Goal: Information Seeking & Learning: Check status

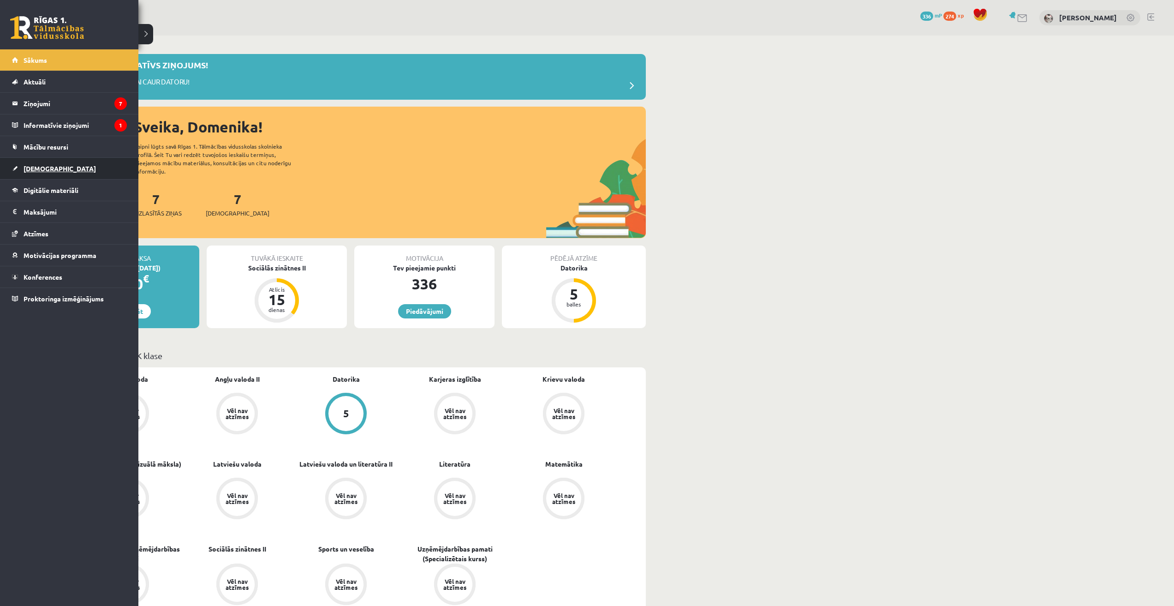
click at [41, 172] on link "[DEMOGRAPHIC_DATA]" at bounding box center [69, 168] width 115 height 21
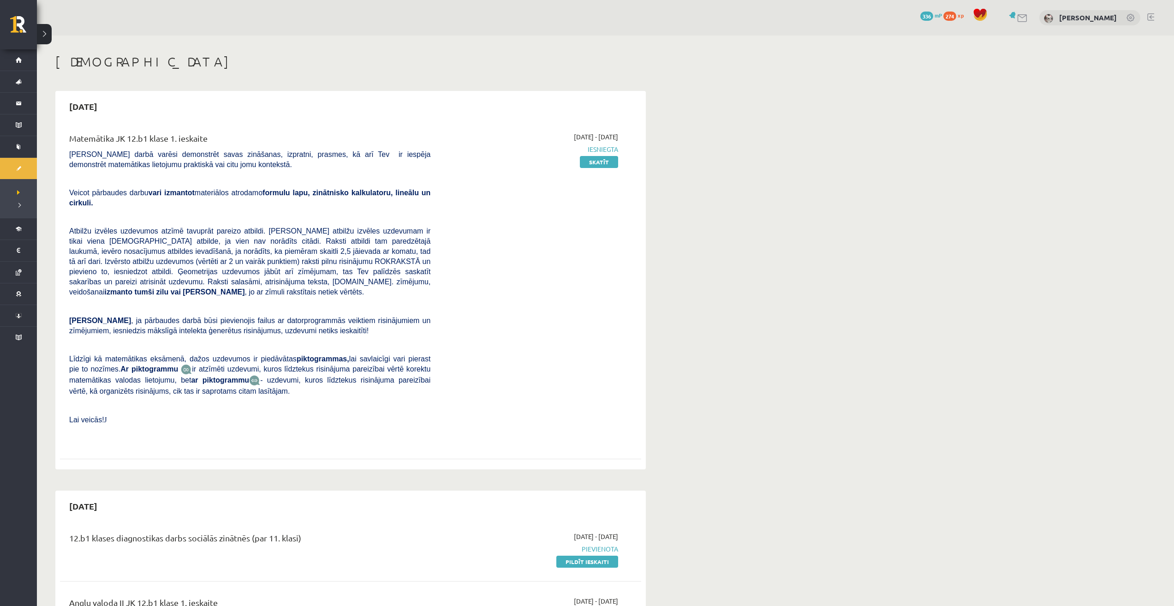
click at [1152, 14] on link at bounding box center [1150, 16] width 7 height 7
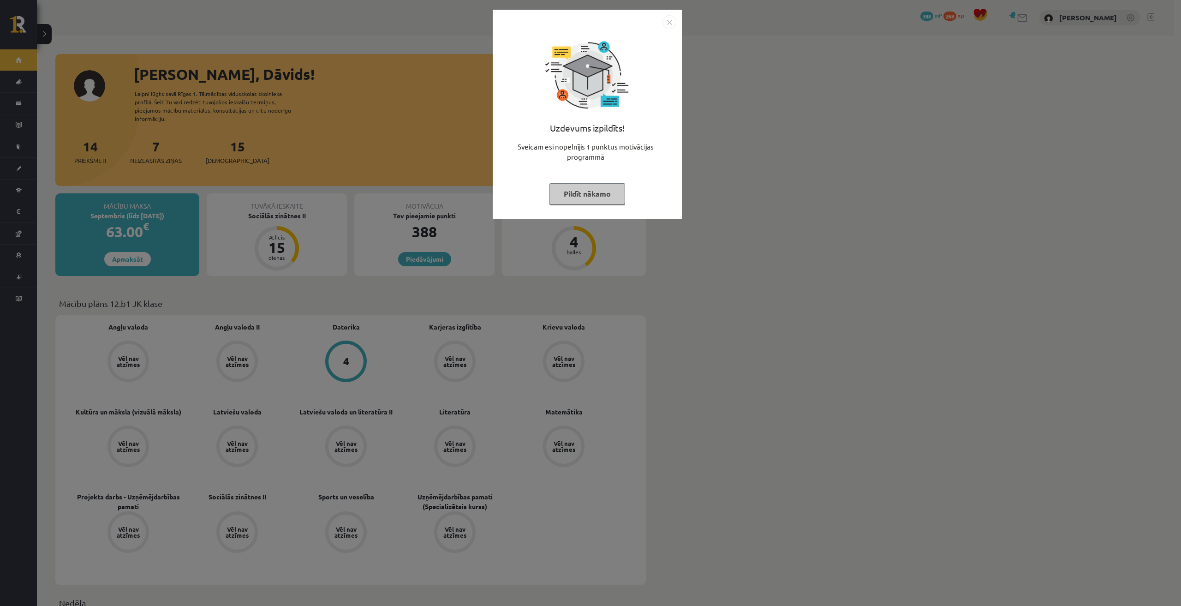
click at [671, 22] on img "Close" at bounding box center [669, 22] width 14 height 14
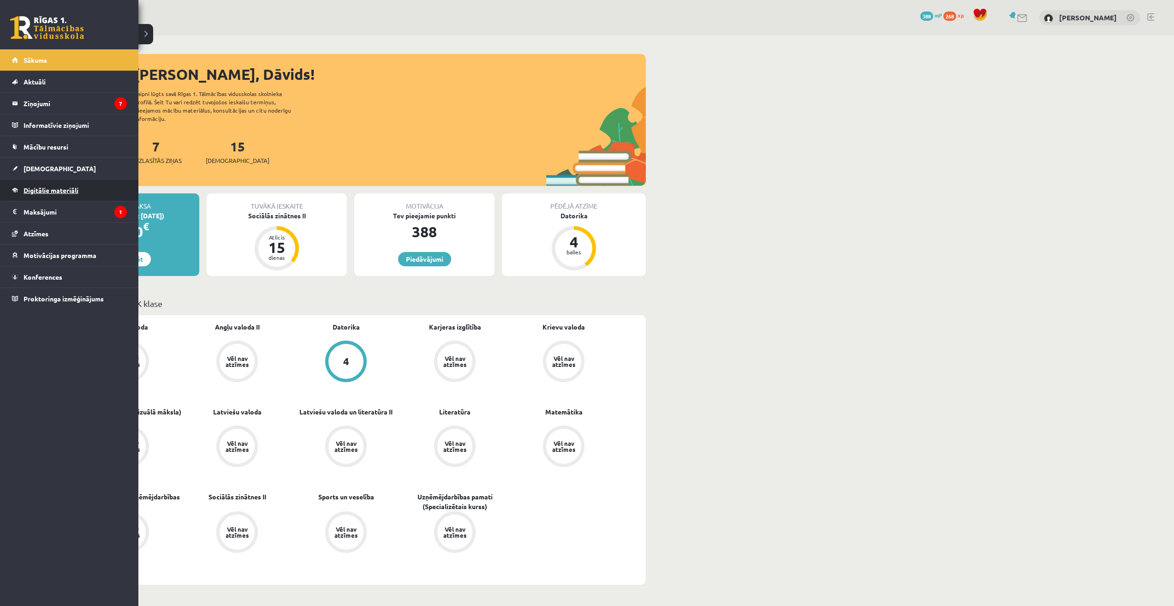
click at [44, 192] on span "Digitālie materiāli" at bounding box center [51, 190] width 55 height 8
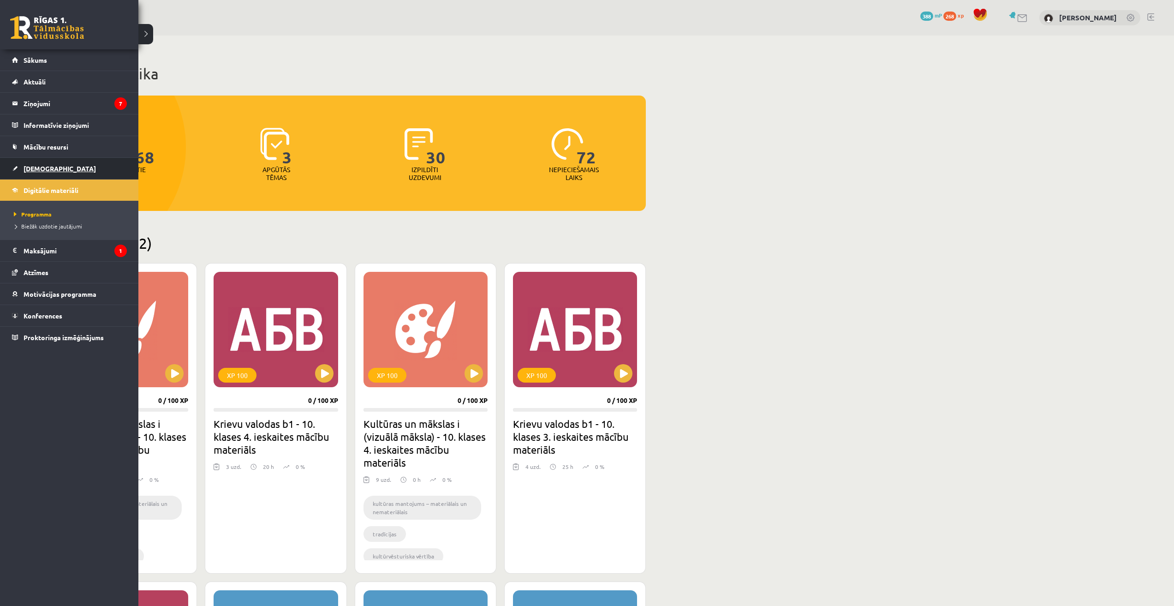
click at [42, 170] on span "[DEMOGRAPHIC_DATA]" at bounding box center [60, 168] width 72 height 8
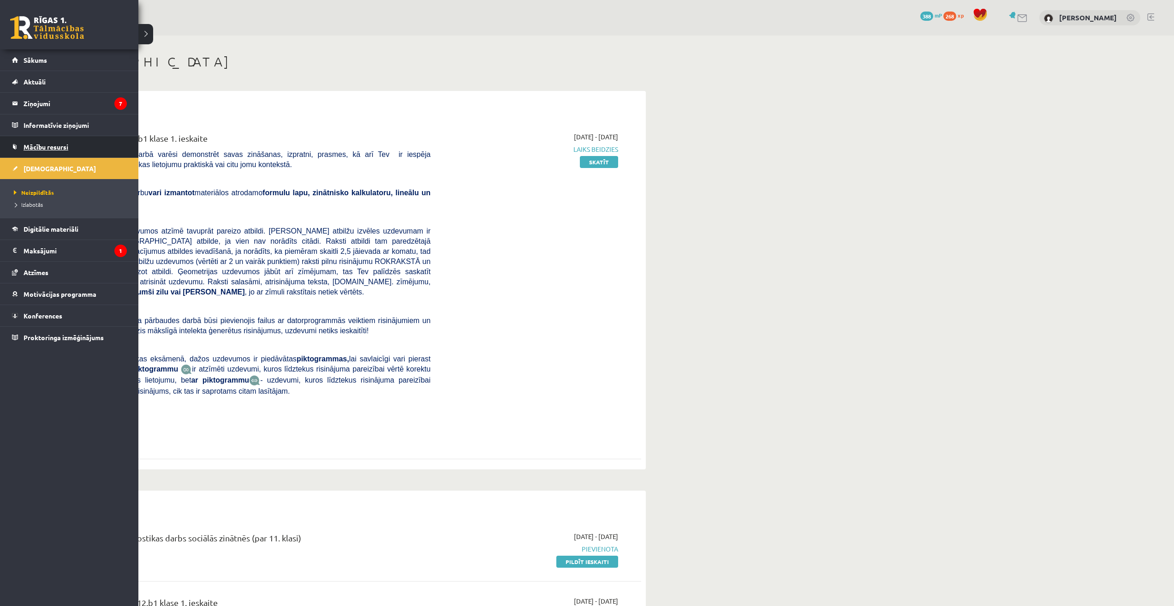
click at [43, 155] on link "Mācību resursi" at bounding box center [69, 146] width 115 height 21
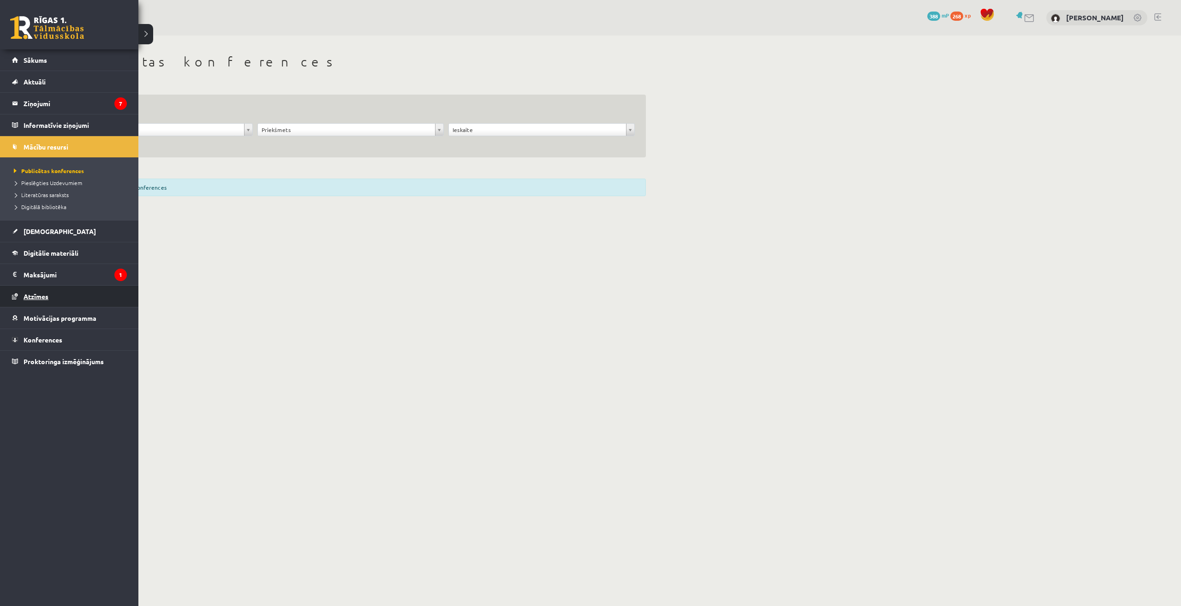
click at [42, 303] on link "Atzīmes" at bounding box center [69, 295] width 115 height 21
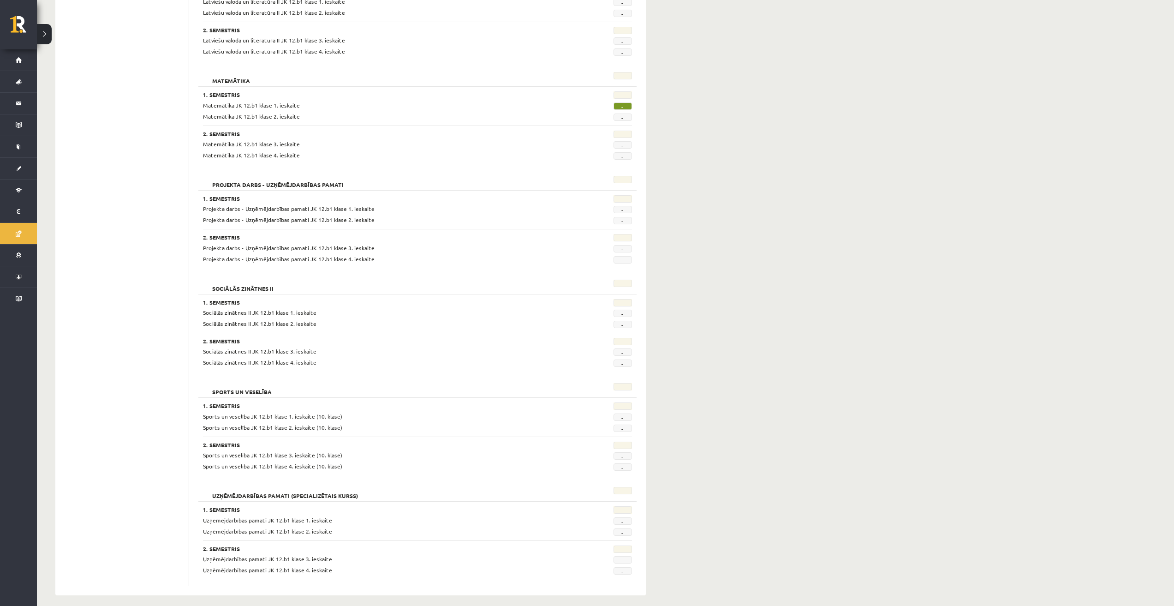
scroll to position [502, 0]
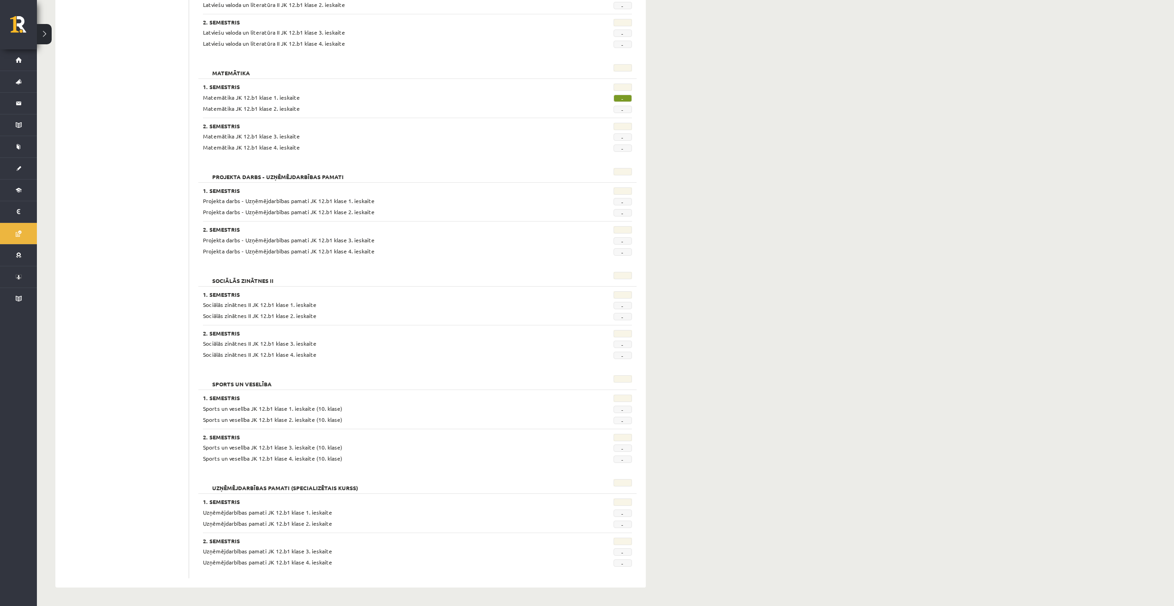
drag, startPoint x: 616, startPoint y: 95, endPoint x: 627, endPoint y: 95, distance: 11.5
click at [627, 95] on span "-" at bounding box center [622, 98] width 18 height 7
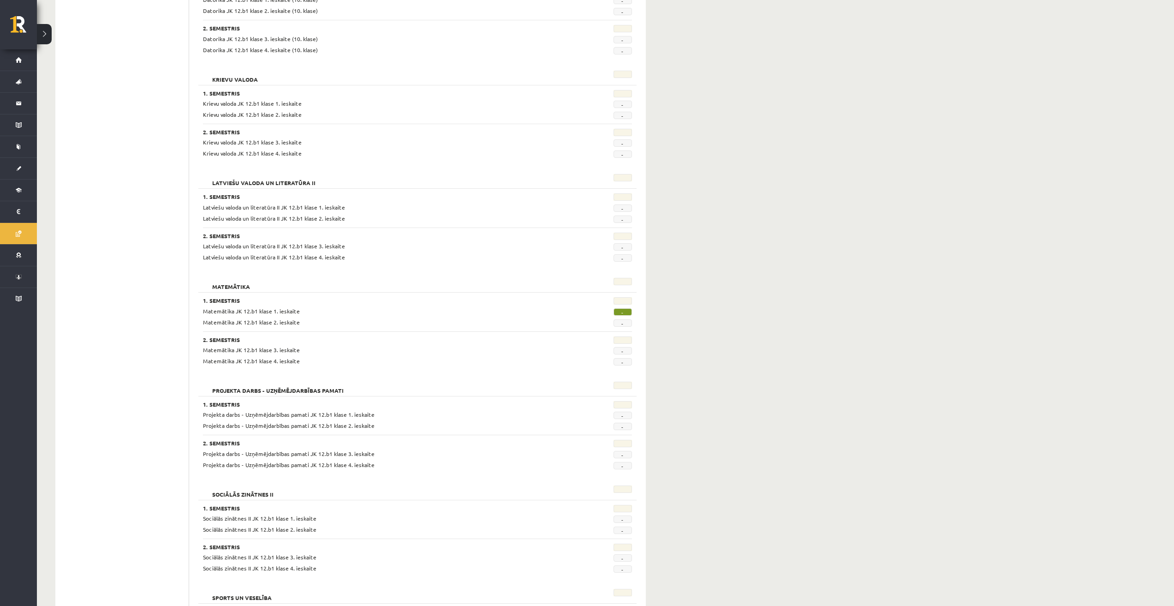
scroll to position [0, 0]
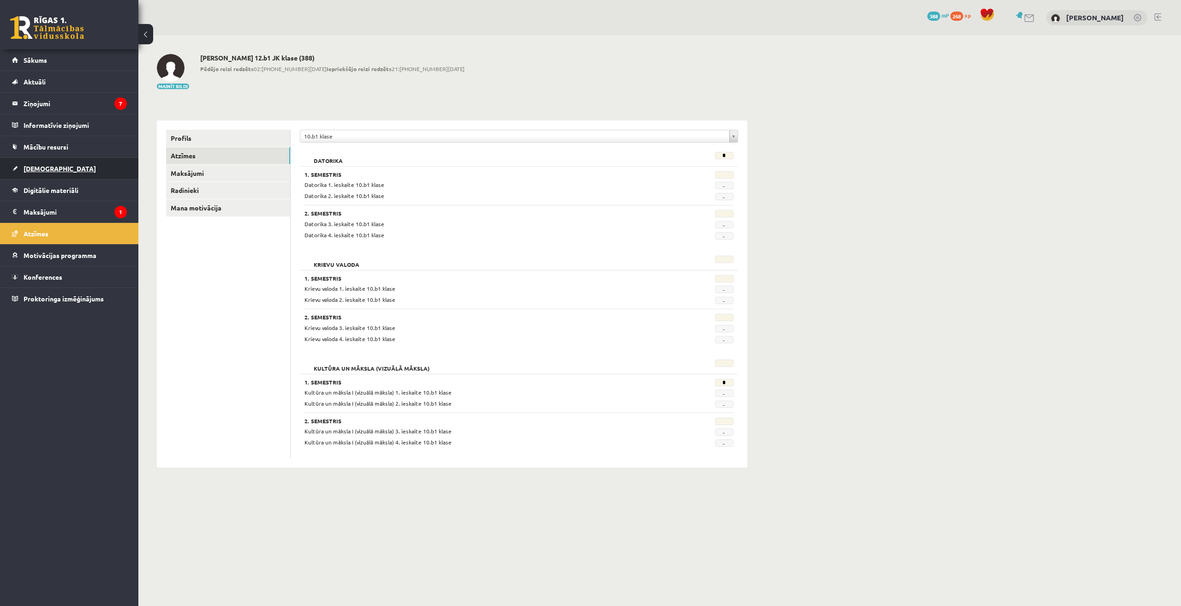
click at [46, 159] on link "[DEMOGRAPHIC_DATA]" at bounding box center [69, 168] width 115 height 21
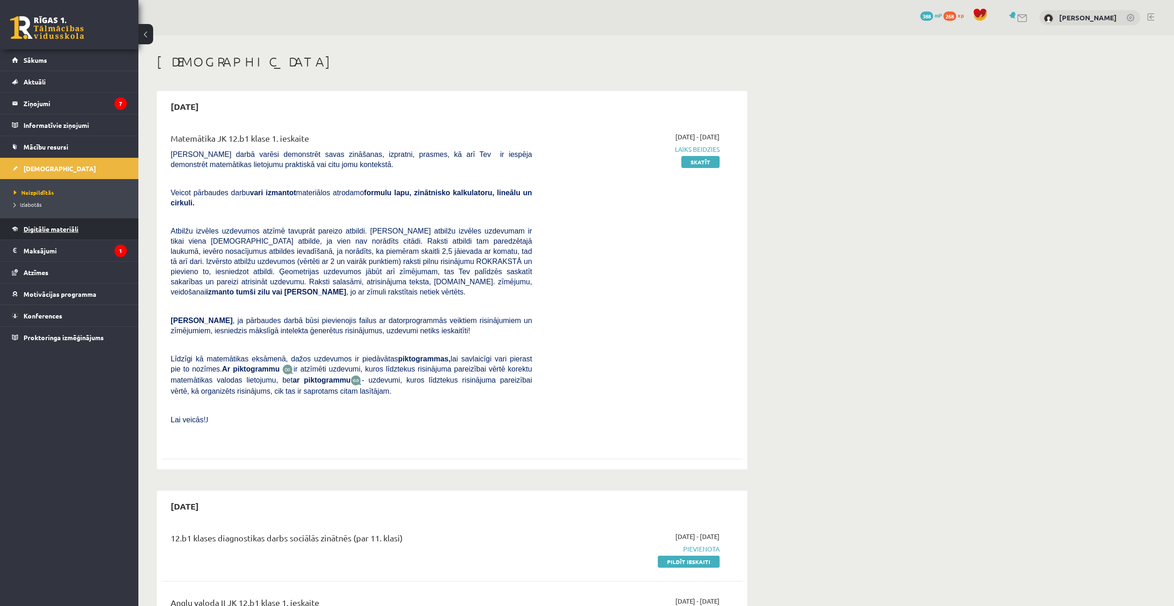
click at [47, 227] on span "Digitālie materiāli" at bounding box center [51, 229] width 55 height 8
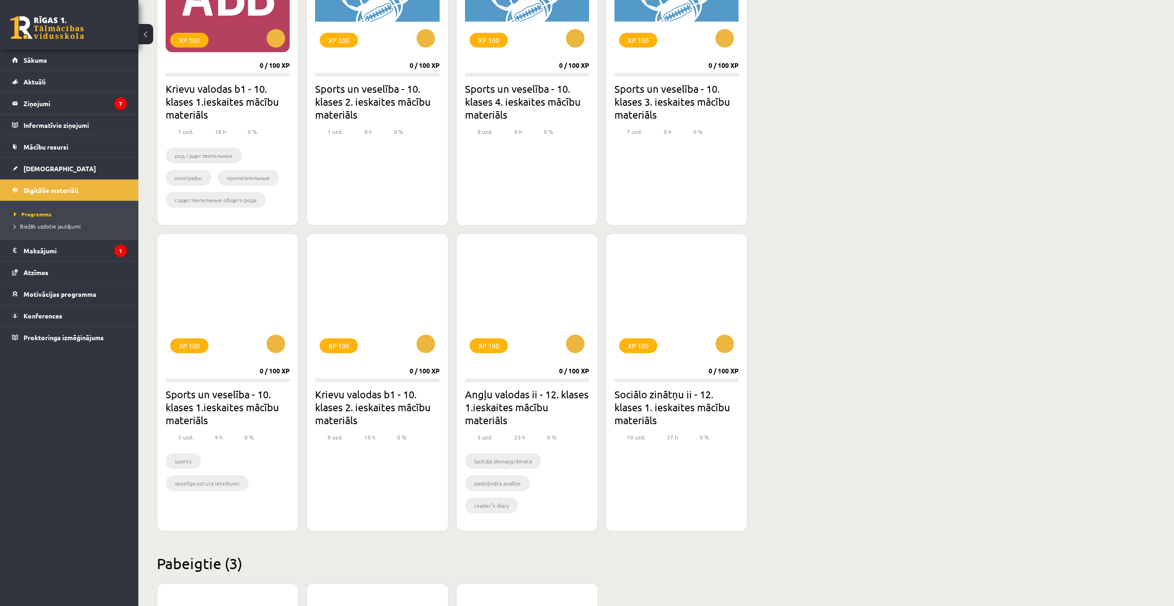
scroll to position [639, 0]
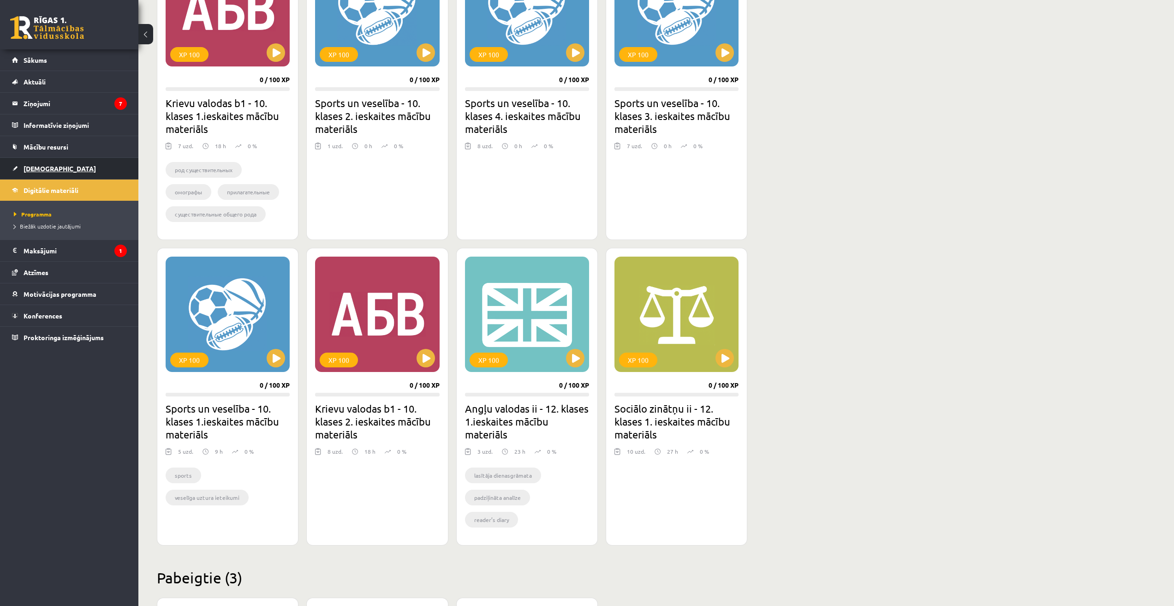
click at [32, 172] on span "[DEMOGRAPHIC_DATA]" at bounding box center [60, 168] width 72 height 8
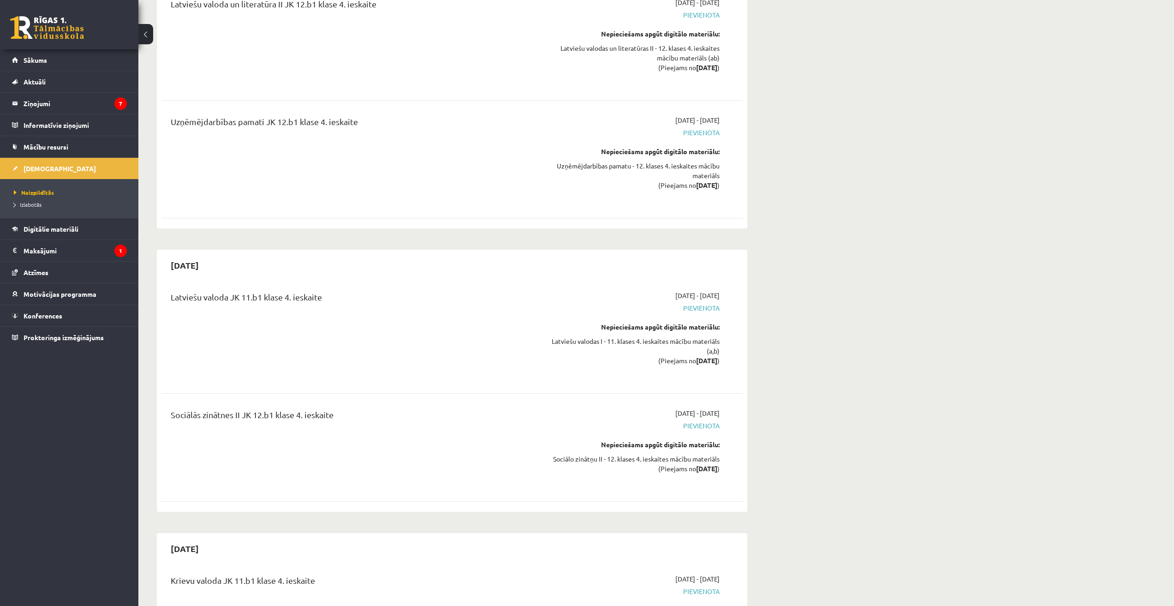
scroll to position [7608, 0]
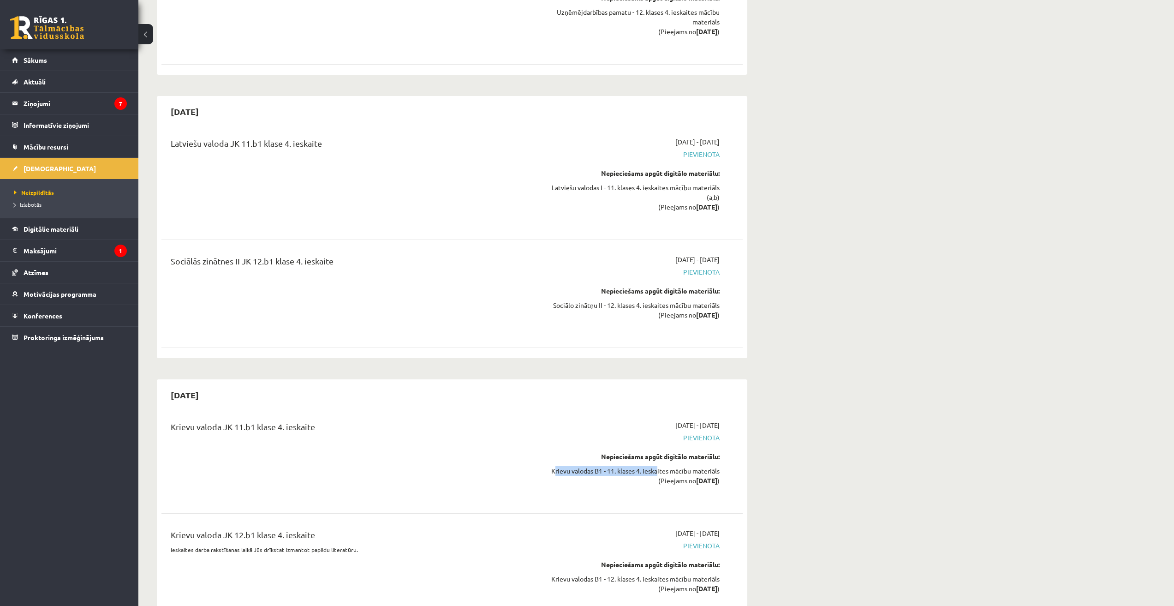
drag, startPoint x: 544, startPoint y: 383, endPoint x: 653, endPoint y: 390, distance: 109.5
click at [653, 420] on div "2026-05-01 - 2026-05-15 Pievienota Nepieciešams apgūt digitālo materiālu: Kriev…" at bounding box center [633, 459] width 188 height 78
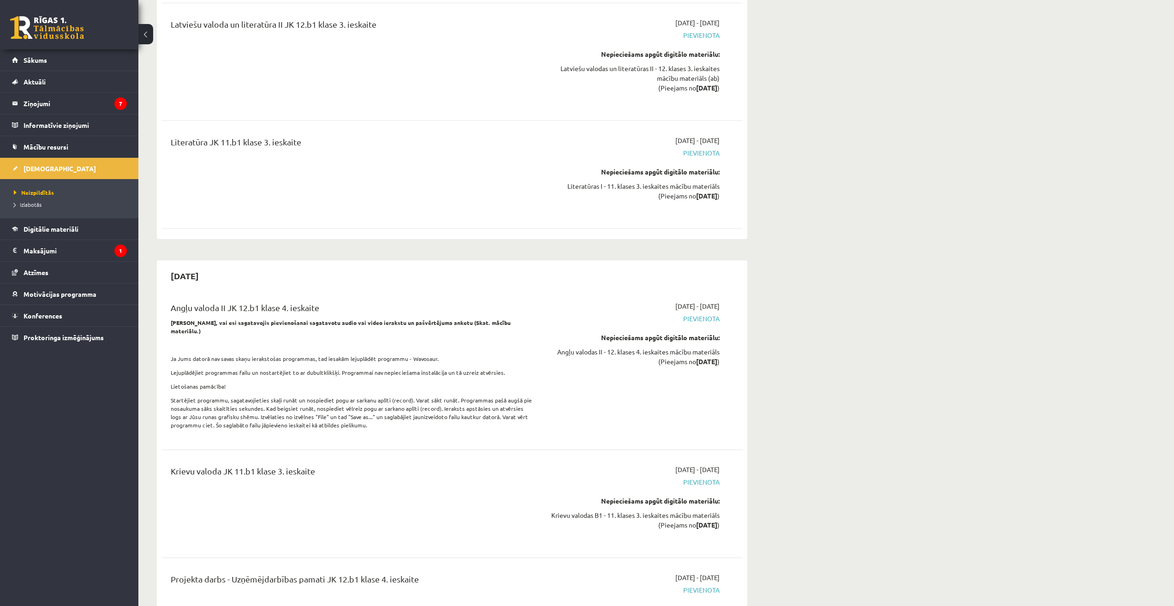
scroll to position [5226, 0]
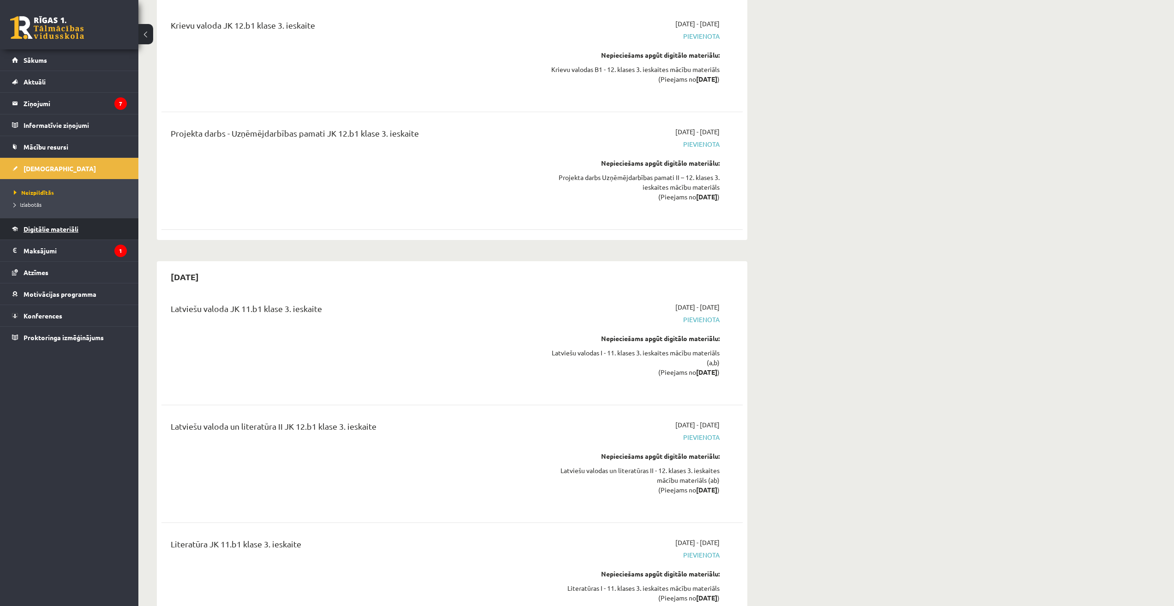
click at [77, 229] on span "Digitālie materiāli" at bounding box center [51, 229] width 55 height 8
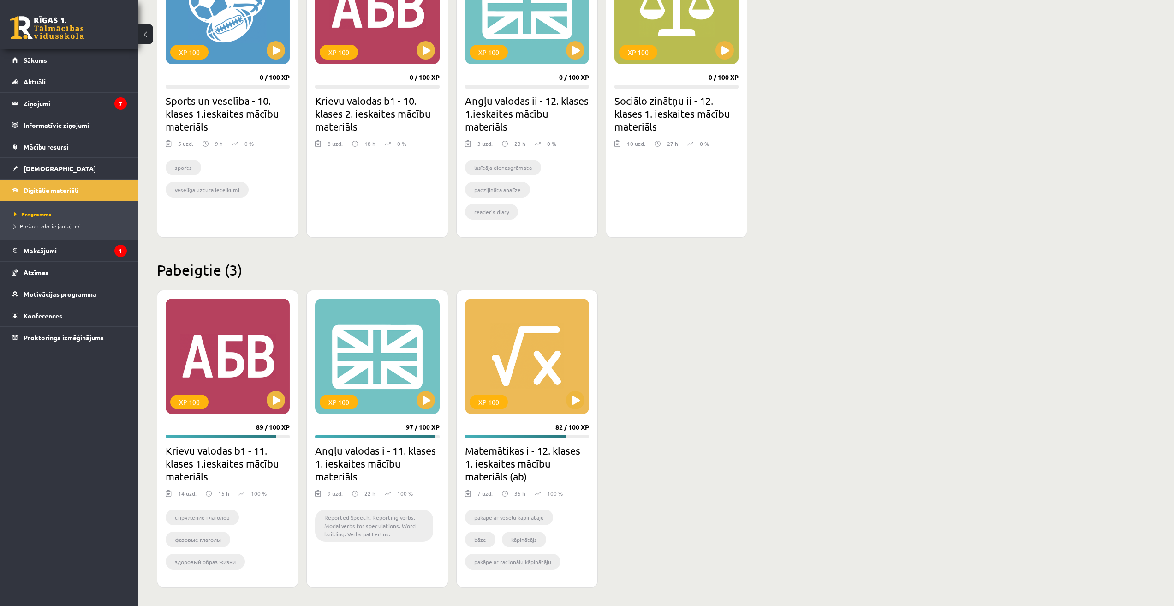
scroll to position [946, 0]
click at [71, 226] on span "Biežāk uzdotie jautājumi" at bounding box center [47, 225] width 67 height 7
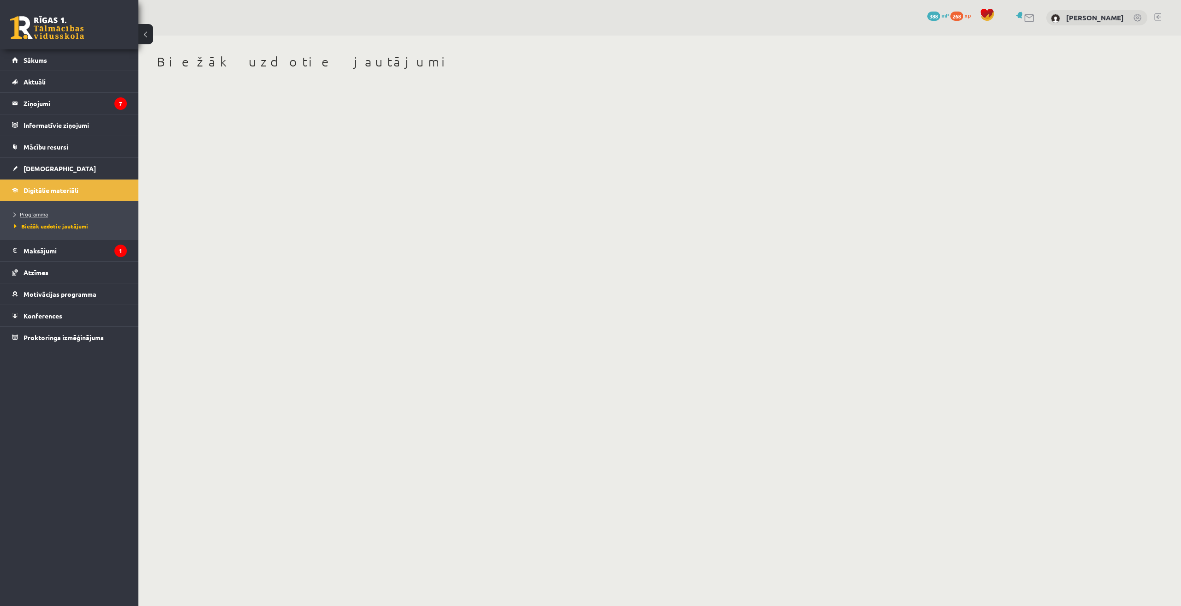
click at [41, 216] on span "Programma" at bounding box center [31, 213] width 34 height 7
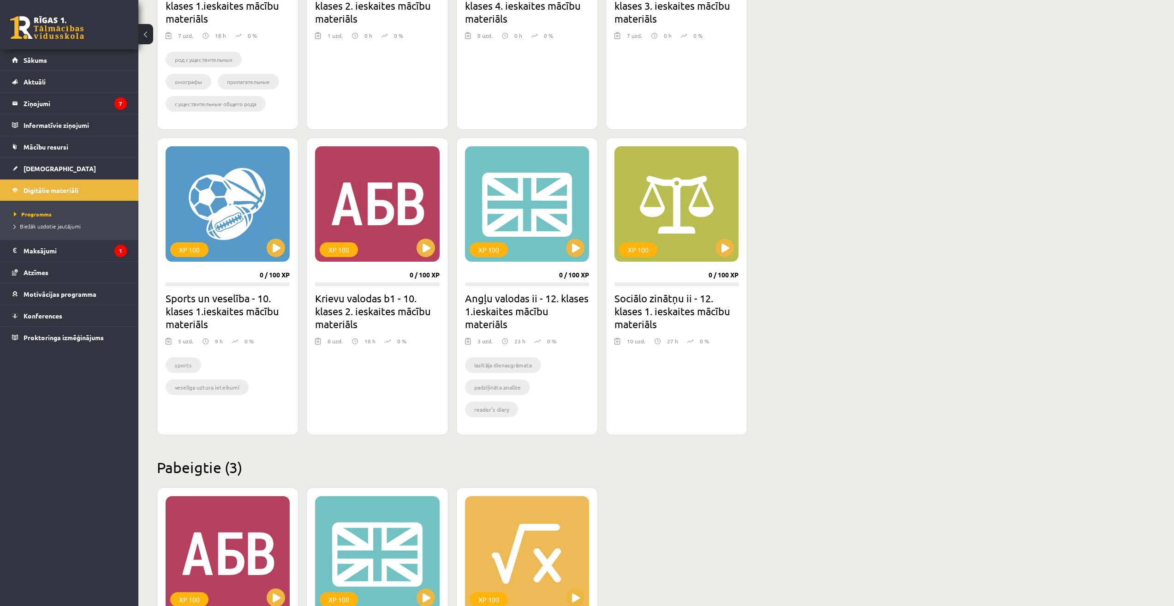
scroll to position [769, 0]
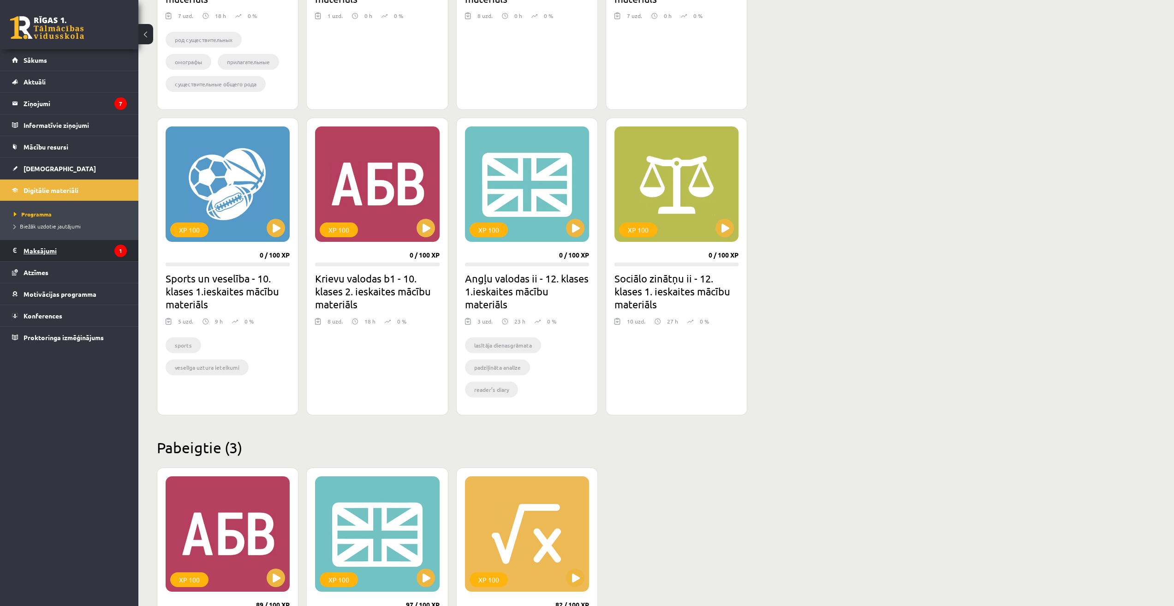
click at [26, 254] on legend "Maksājumi 1" at bounding box center [75, 250] width 103 height 21
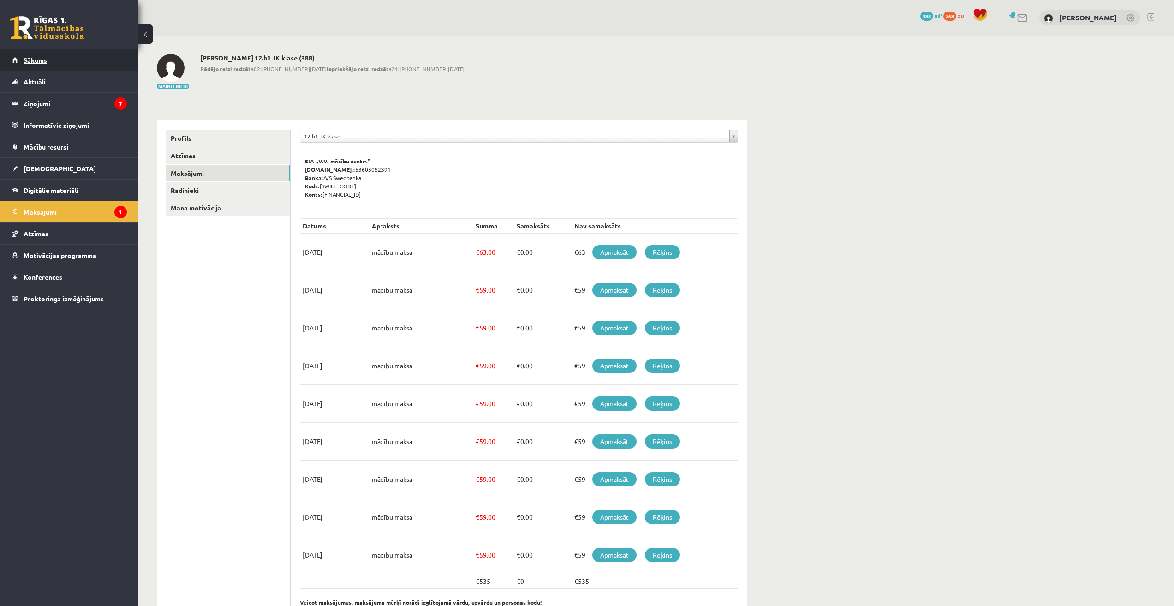
click at [30, 65] on link "Sākums" at bounding box center [69, 59] width 115 height 21
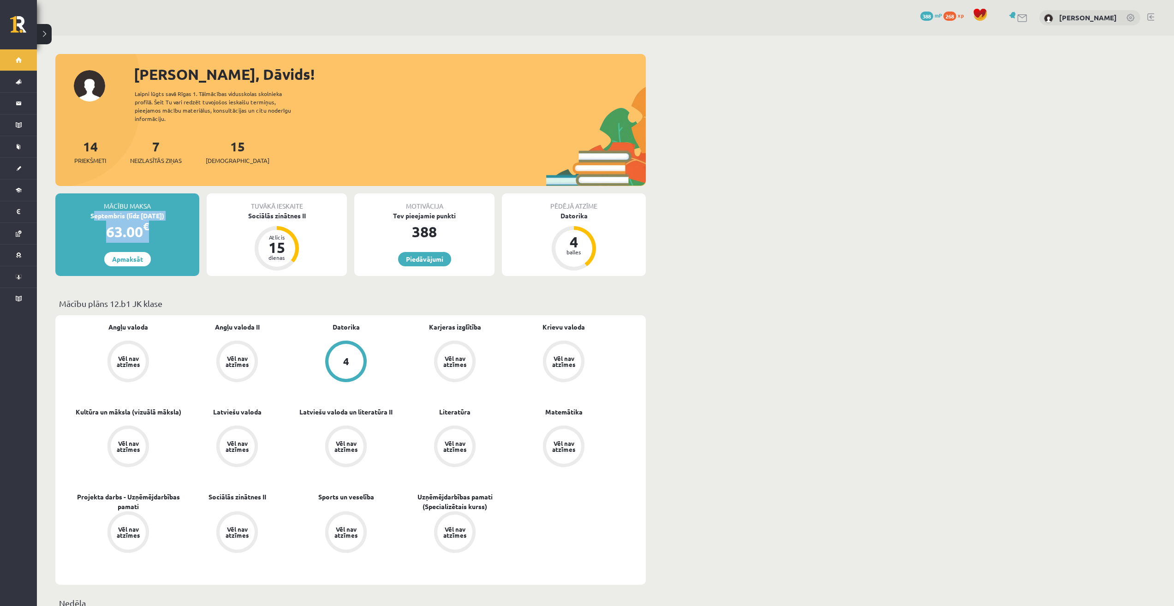
drag, startPoint x: 87, startPoint y: 208, endPoint x: 180, endPoint y: 213, distance: 92.8
click at [180, 213] on div "Mācību maksa Septembris (līdz [DATE]) 63.00 € Apmaksāt" at bounding box center [127, 234] width 144 height 83
click at [166, 222] on div "63.00 €" at bounding box center [127, 231] width 144 height 22
drag, startPoint x: 154, startPoint y: 229, endPoint x: 103, endPoint y: 196, distance: 60.0
click at [103, 196] on div "Mācību maksa Septembris (līdz [DATE]) 63.00 € Apmaksāt" at bounding box center [127, 234] width 144 height 83
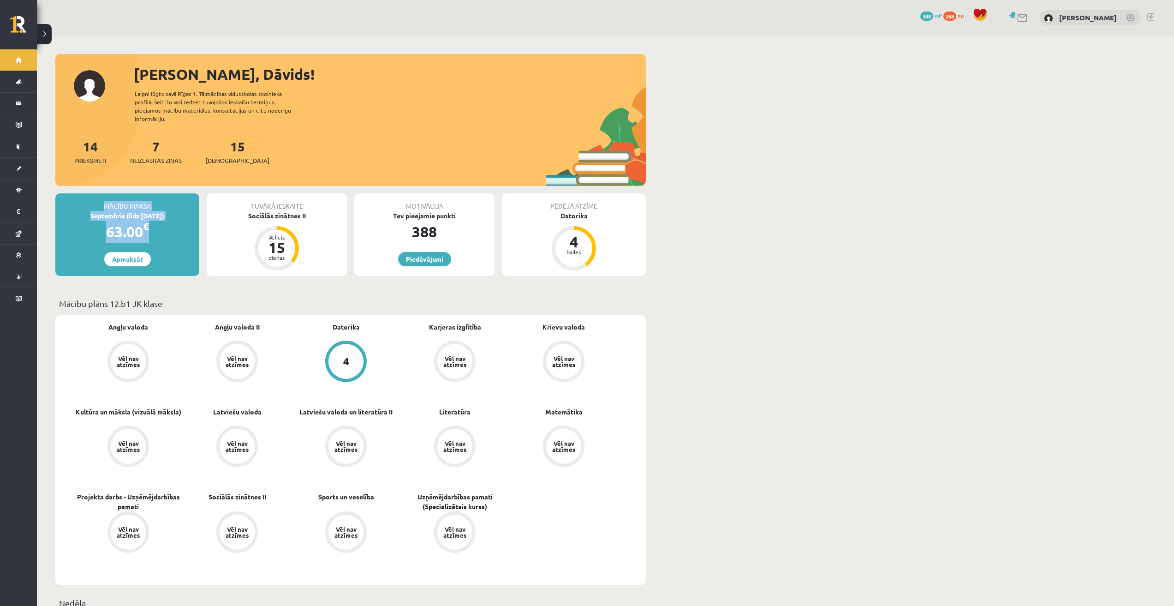
click at [94, 198] on div "Mācību maksa" at bounding box center [127, 202] width 144 height 18
drag, startPoint x: 104, startPoint y: 195, endPoint x: 154, endPoint y: 224, distance: 57.9
click at [154, 224] on div "Mācību maksa Septembris (līdz [DATE]) 63.00 € Apmaksāt" at bounding box center [127, 234] width 144 height 83
click at [162, 221] on div "63.00 €" at bounding box center [127, 231] width 144 height 22
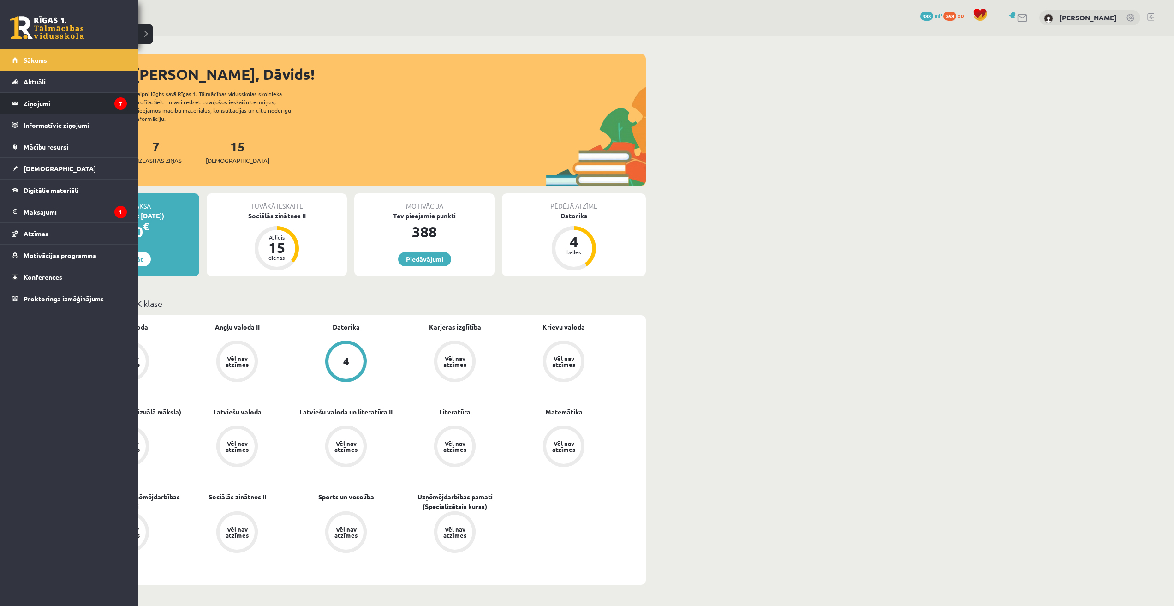
click at [42, 102] on legend "Ziņojumi 7" at bounding box center [75, 103] width 103 height 21
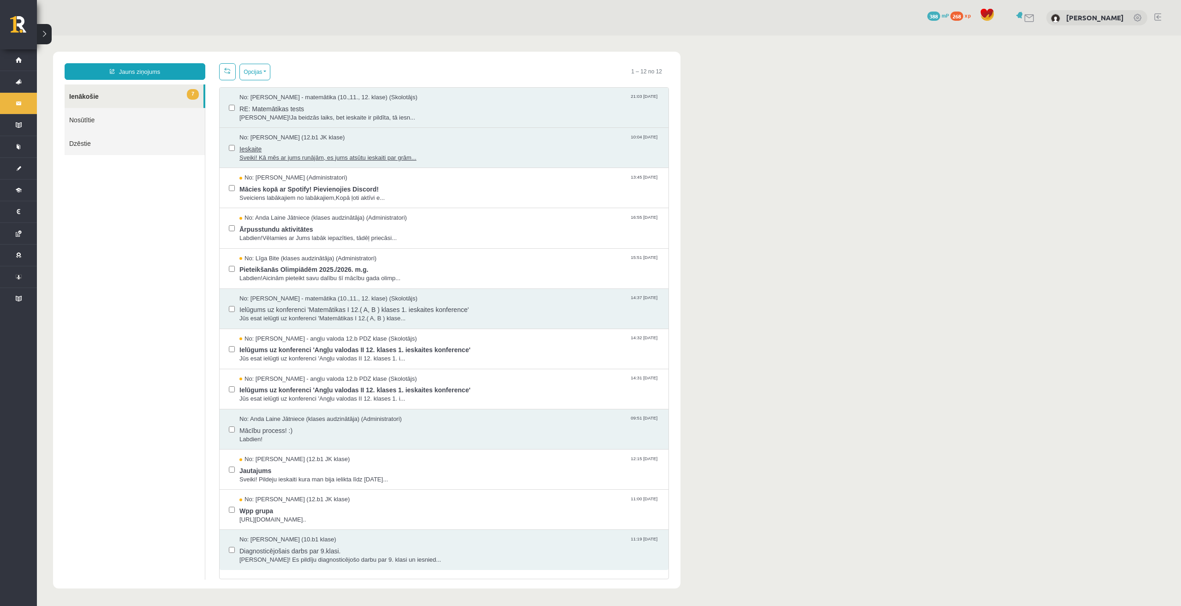
click at [307, 136] on span "No: [PERSON_NAME] (12.b1 JK klase)" at bounding box center [291, 137] width 105 height 9
click at [313, 106] on span "RE: Matemātikas tests" at bounding box center [449, 108] width 420 height 12
click at [110, 115] on link "Nosūtītie" at bounding box center [135, 120] width 140 height 24
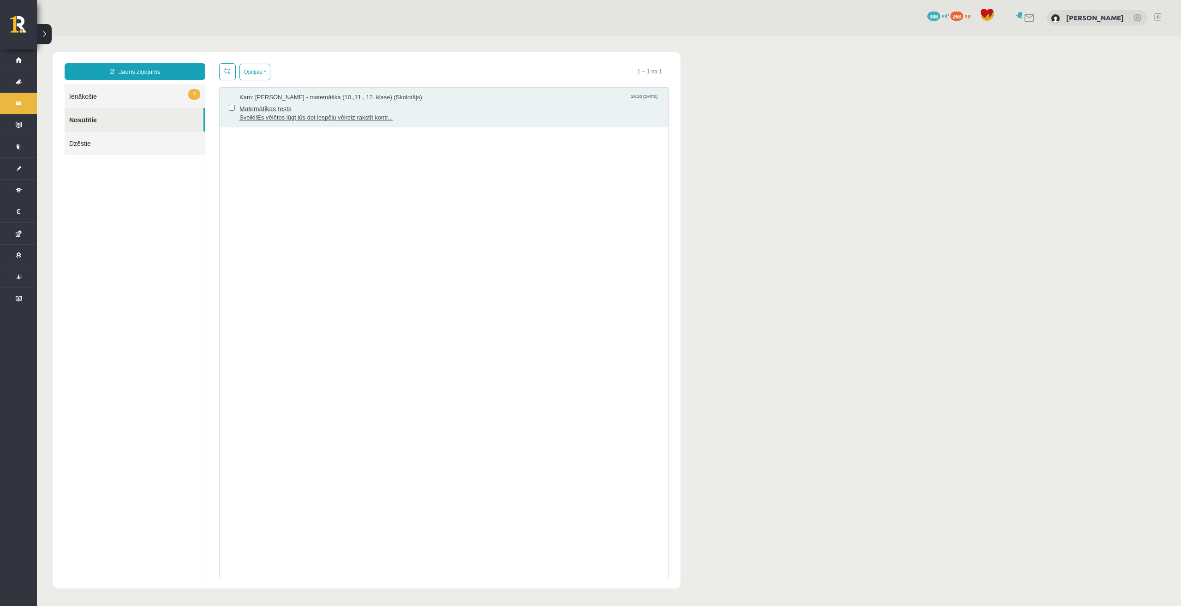
click at [336, 106] on span "Matemātikas tests" at bounding box center [449, 108] width 420 height 12
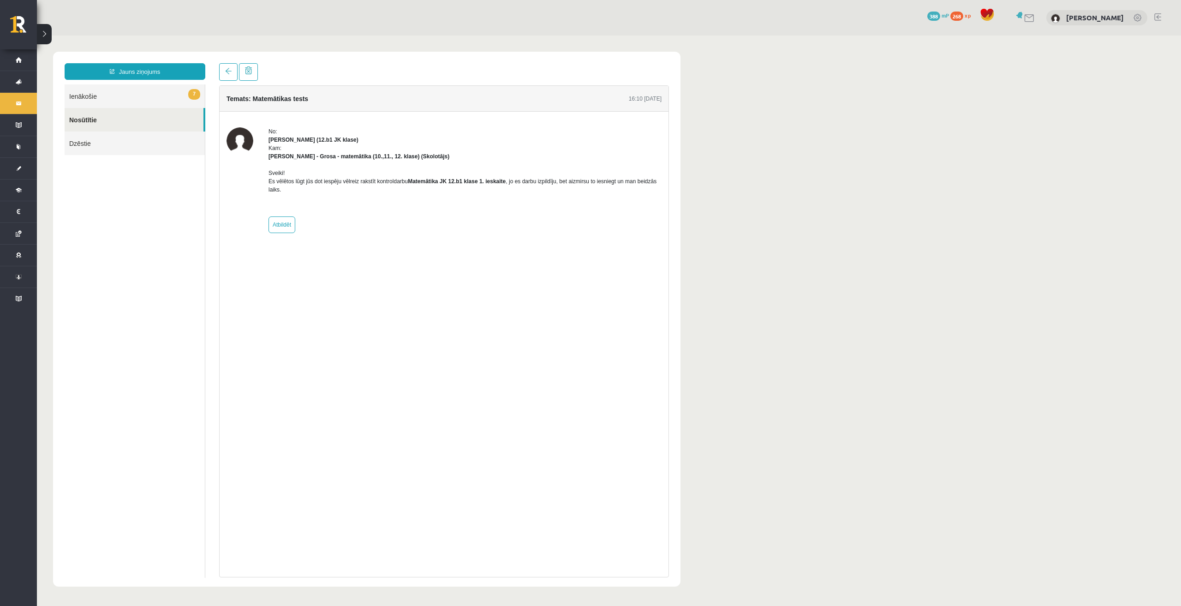
click at [154, 152] on link "Dzēstie" at bounding box center [135, 143] width 140 height 24
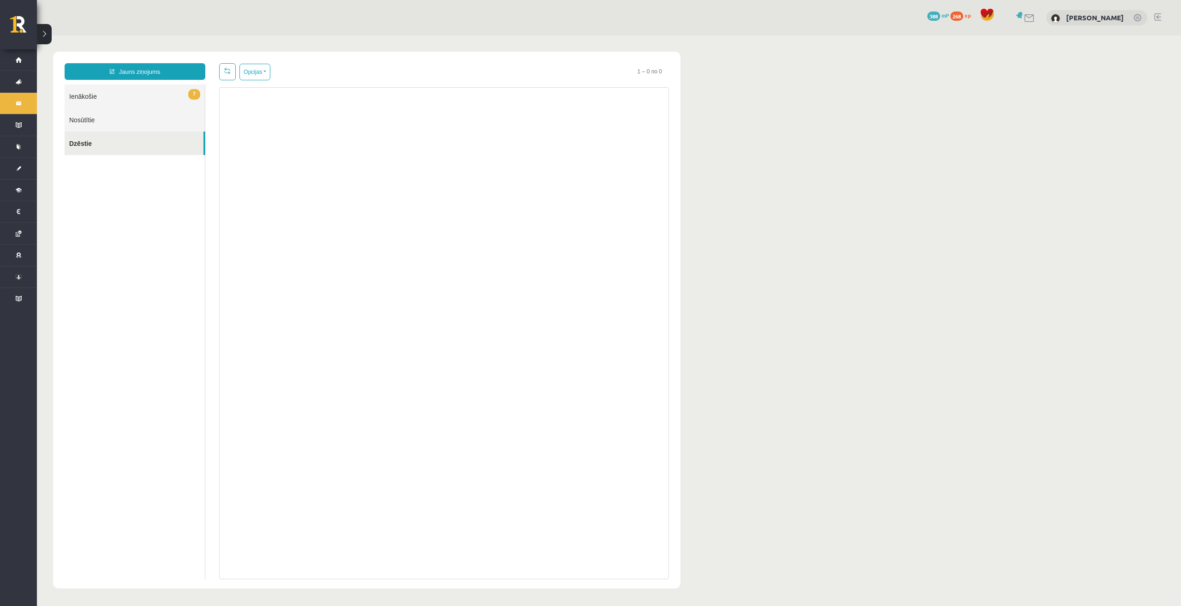
click at [166, 125] on link "Nosūtītie" at bounding box center [135, 120] width 140 height 24
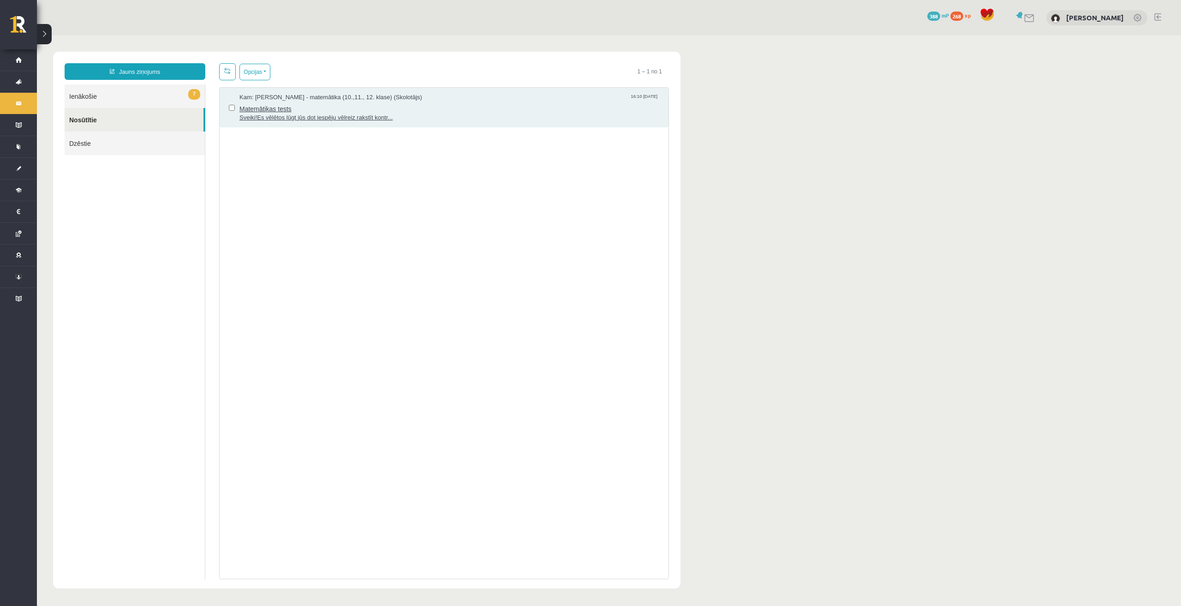
click at [358, 117] on span "Sveiki!Es vēlētos lūgt jūs dot iespēju vēlreiz rakstīt kontr..." at bounding box center [449, 117] width 420 height 9
